Goal: Task Accomplishment & Management: Manage account settings

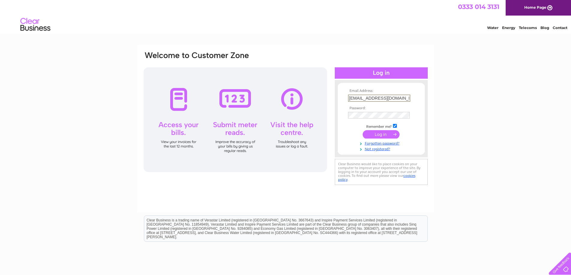
click at [389, 97] on input "yossi@au-ltd.co.uk" at bounding box center [379, 98] width 62 height 7
drag, startPoint x: 391, startPoint y: 97, endPoint x: 325, endPoint y: 96, distance: 65.3
click at [325, 96] on div "Email Address: yossi@au-ltd.co.uk Password:" at bounding box center [285, 119] width 285 height 136
paste input "claire@topazdetailing.com"
type input "claire@topazdetailing.com"
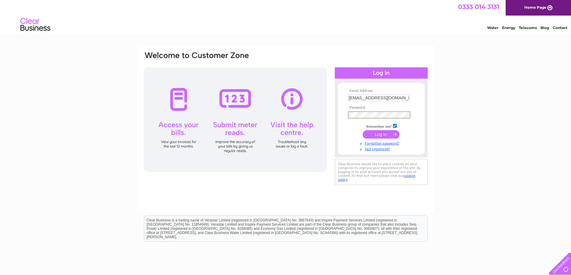
click at [330, 113] on div "Email Address: claire@topazdetailing.com Password:" at bounding box center [285, 119] width 285 height 136
click at [369, 135] on input "submit" at bounding box center [381, 134] width 37 height 8
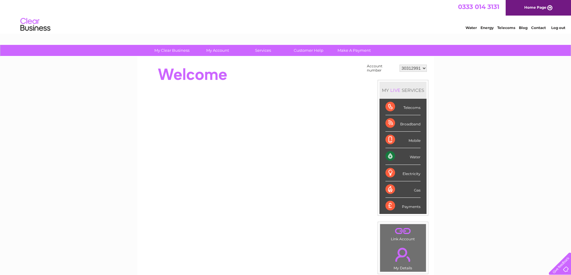
click at [481, 152] on div "My Clear Business Login Details My Details My Preferences Link Account My Accou…" at bounding box center [285, 214] width 571 height 338
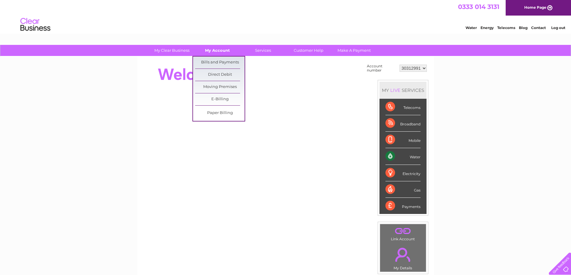
click at [213, 53] on link "My Account" at bounding box center [217, 50] width 49 height 11
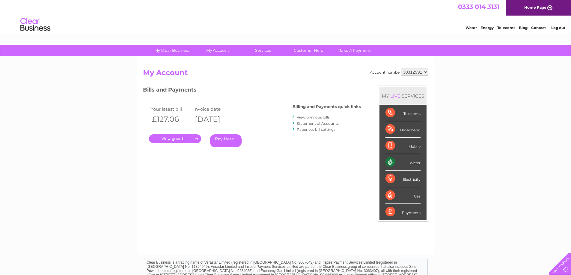
click at [176, 138] on link "." at bounding box center [175, 139] width 52 height 9
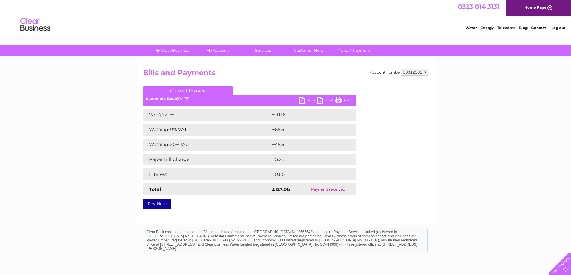
click at [308, 101] on link "PDF" at bounding box center [308, 101] width 18 height 9
